Goal: Information Seeking & Learning: Learn about a topic

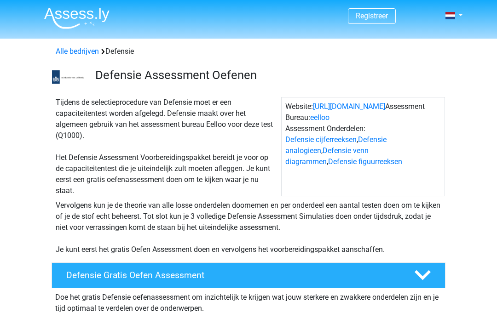
click at [86, 273] on h4 "Defensie Gratis Oefen Assessment" at bounding box center [232, 275] width 333 height 11
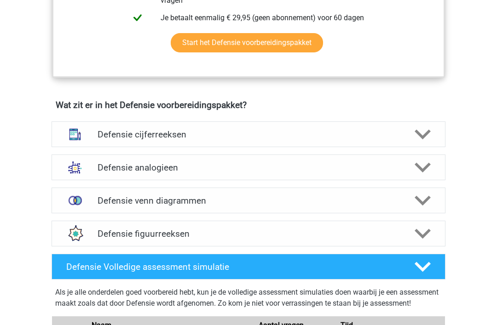
click at [74, 123] on img at bounding box center [75, 135] width 24 height 24
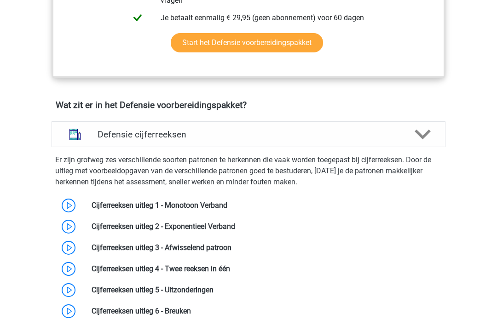
scroll to position [427, 0]
click at [434, 131] on div at bounding box center [422, 135] width 31 height 16
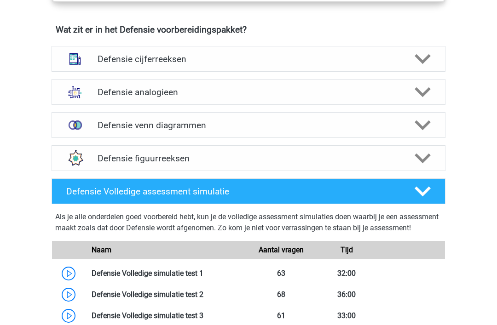
scroll to position [501, 0]
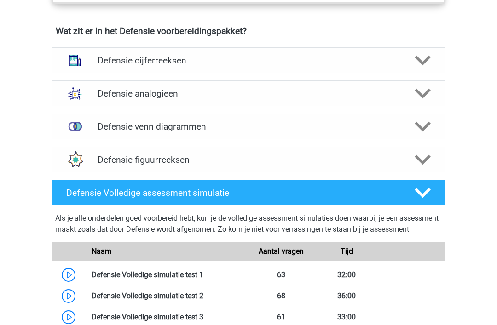
click at [437, 66] on div at bounding box center [422, 60] width 31 height 16
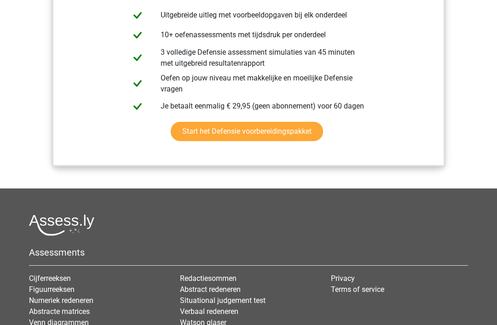
scroll to position [1454, 0]
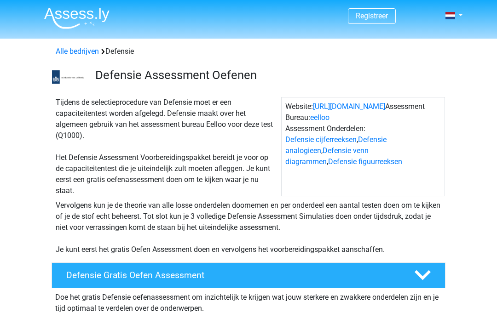
click at [429, 269] on icon at bounding box center [423, 275] width 16 height 16
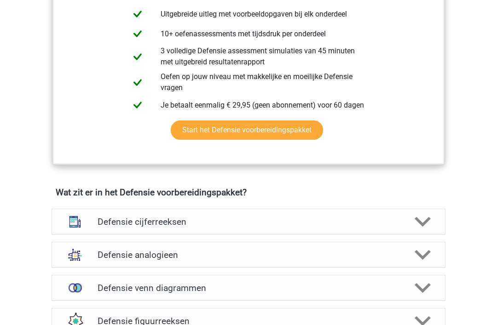
click at [414, 224] on div at bounding box center [422, 222] width 31 height 16
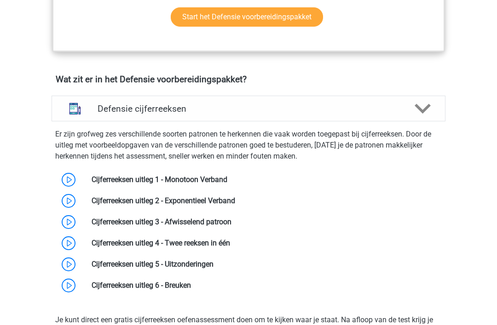
scroll to position [451, 0]
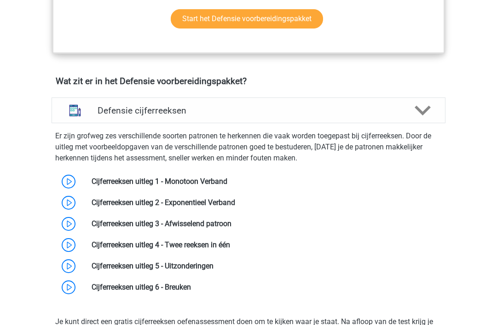
click at [431, 115] on div at bounding box center [422, 111] width 31 height 16
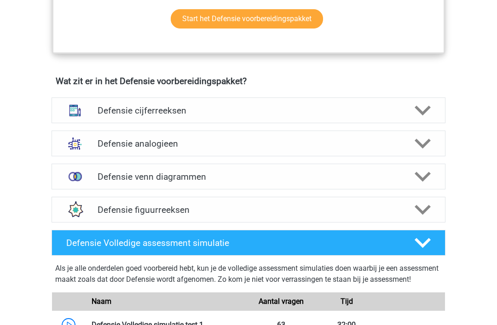
click at [424, 238] on icon at bounding box center [423, 243] width 16 height 16
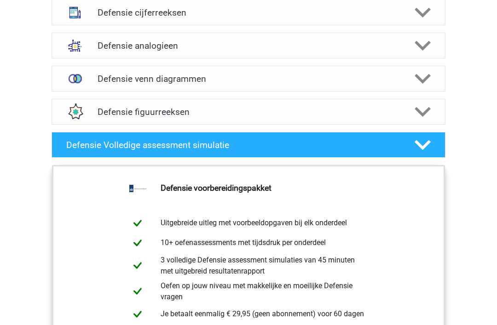
scroll to position [586, 0]
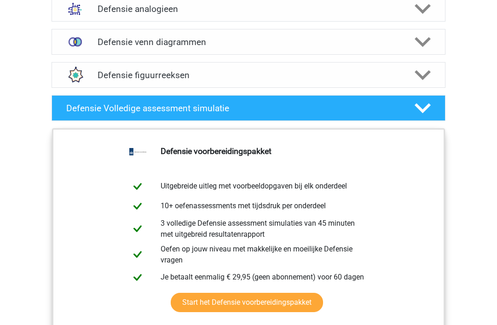
click at [430, 111] on icon at bounding box center [423, 108] width 16 height 16
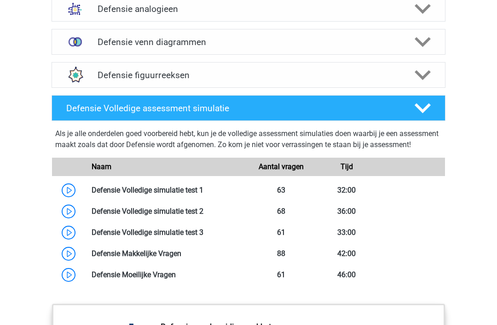
click at [432, 67] on div at bounding box center [422, 75] width 31 height 16
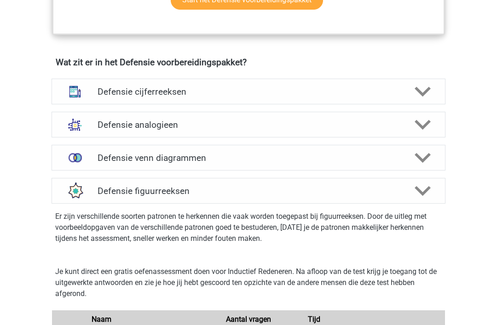
scroll to position [469, 0]
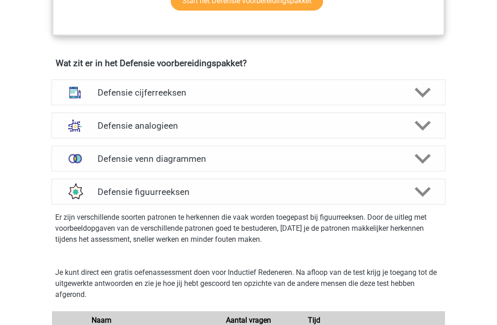
click at [435, 185] on div at bounding box center [422, 192] width 31 height 16
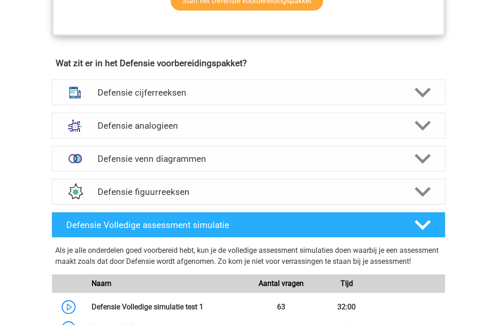
click at [428, 96] on icon at bounding box center [423, 93] width 16 height 16
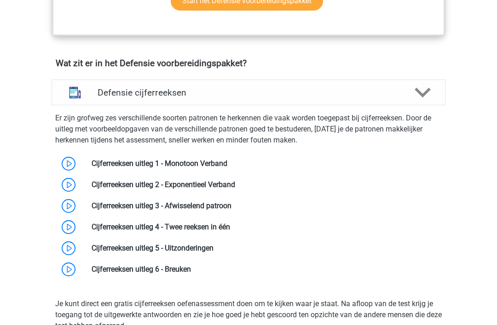
click at [227, 164] on link at bounding box center [227, 163] width 0 height 9
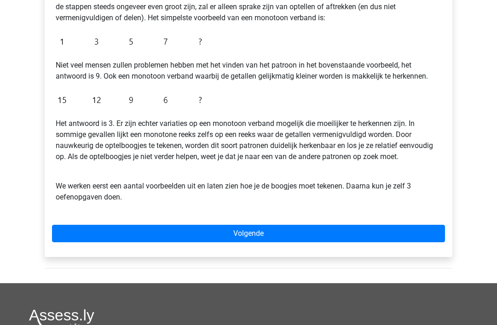
scroll to position [199, 0]
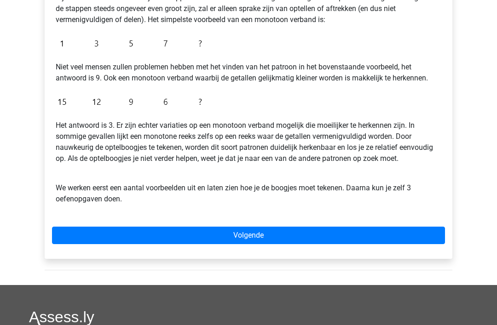
click at [409, 235] on link "Volgende" at bounding box center [248, 235] width 393 height 17
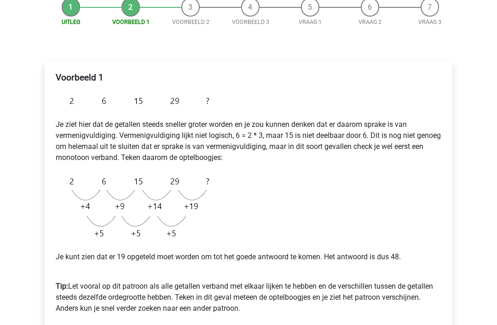
scroll to position [114, 0]
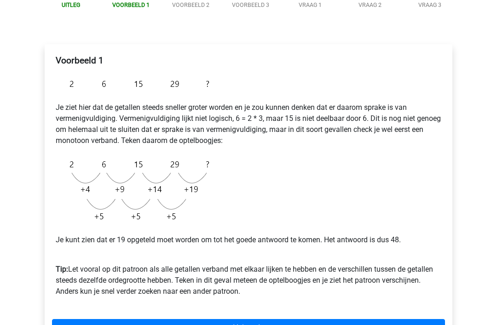
click at [399, 325] on link "Volgende" at bounding box center [248, 328] width 393 height 17
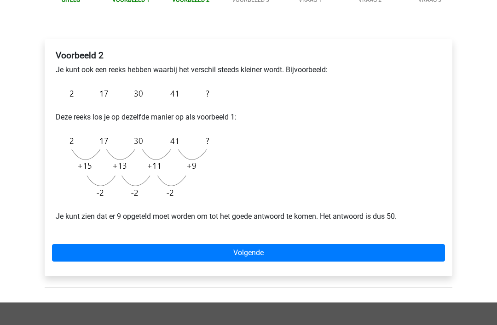
scroll to position [118, 0]
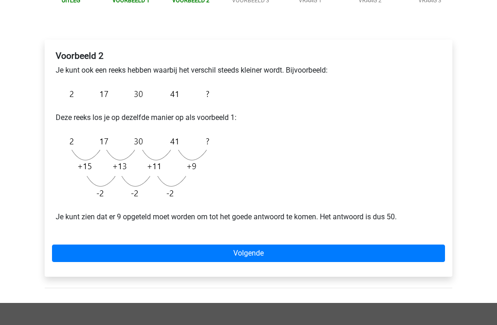
click at [90, 245] on link "Volgende" at bounding box center [248, 253] width 393 height 17
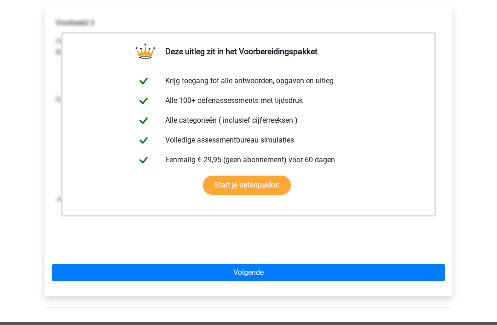
scroll to position [153, 0]
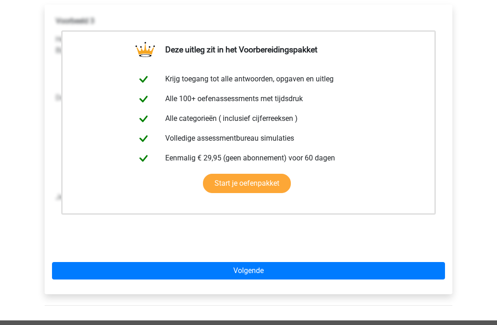
click at [98, 266] on link "Volgende" at bounding box center [248, 271] width 393 height 17
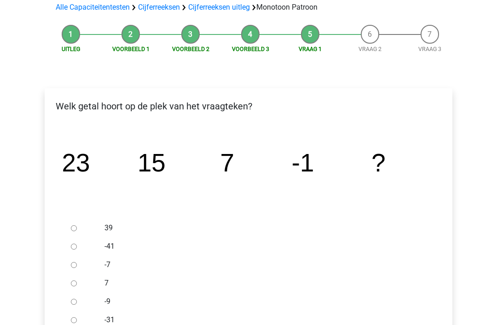
scroll to position [70, 0]
click at [71, 304] on div at bounding box center [82, 302] width 30 height 18
click at [75, 299] on input "-9" at bounding box center [74, 302] width 6 height 6
radio input "true"
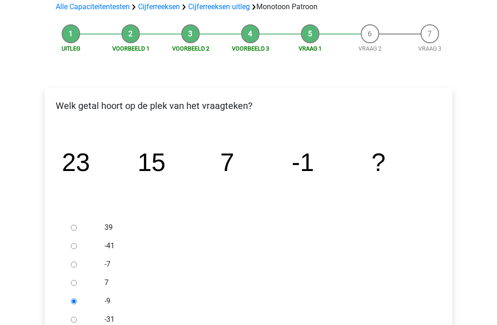
scroll to position [100, 0]
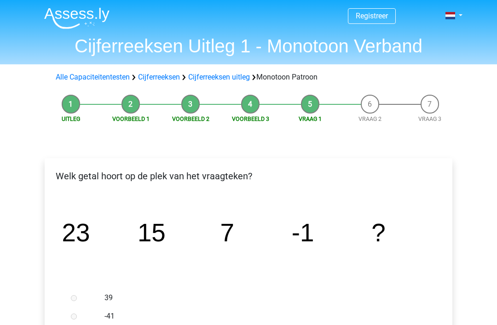
scroll to position [263, 0]
